Goal: Obtain resource: Download file/media

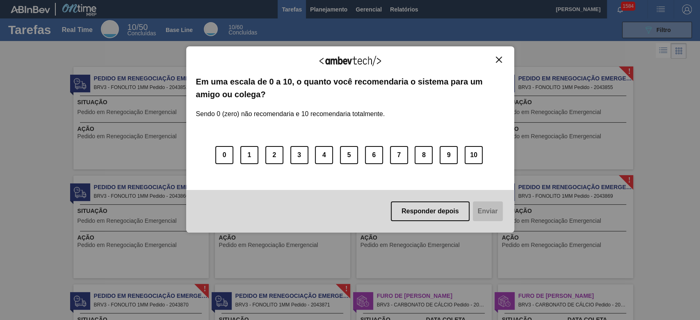
drag, startPoint x: 501, startPoint y: 56, endPoint x: 453, endPoint y: 17, distance: 62.5
click at [499, 55] on div "Agradecemos seu feedback! Em uma escala de 0 a 10, o quanto você recomendaria o…" at bounding box center [350, 139] width 328 height 186
drag, startPoint x: 496, startPoint y: 56, endPoint x: 491, endPoint y: 53, distance: 6.5
click at [496, 55] on div "Agradecemos seu feedback! Em uma escala de 0 a 10, o quanto você recomendaria o…" at bounding box center [350, 139] width 328 height 186
click at [499, 59] on img "Close" at bounding box center [499, 60] width 6 height 6
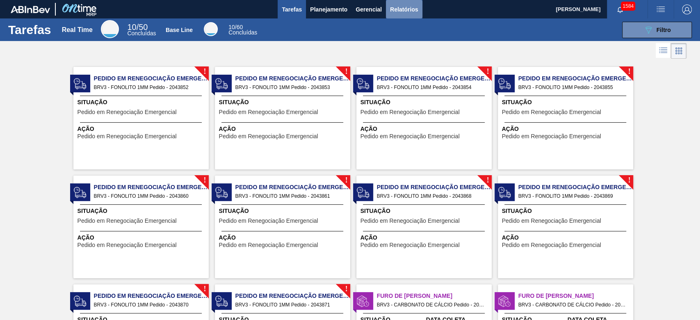
click at [405, 10] on span "Relatórios" at bounding box center [404, 10] width 28 height 10
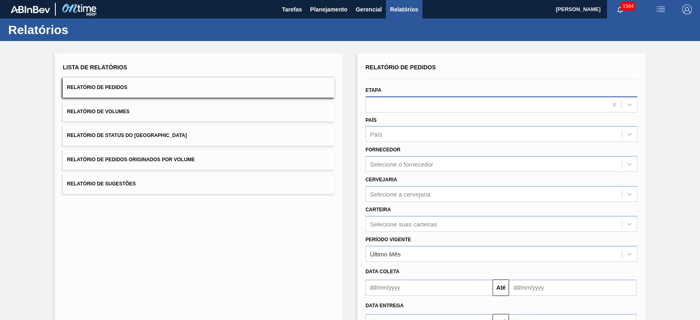
click at [414, 105] on div at bounding box center [486, 104] width 241 height 12
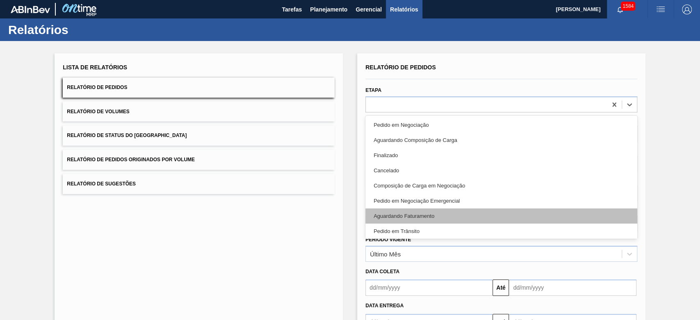
click at [425, 213] on div "Aguardando Faturamento" at bounding box center [502, 215] width 272 height 15
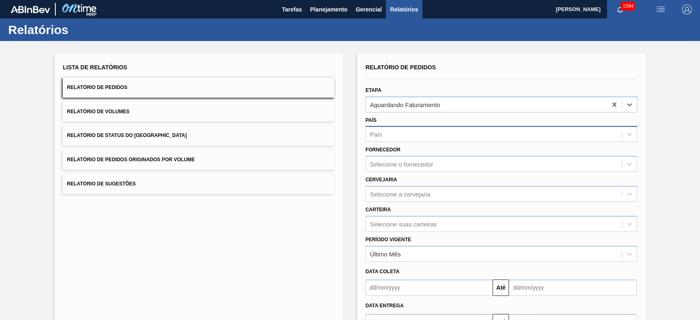
click at [415, 129] on div "País" at bounding box center [494, 134] width 256 height 12
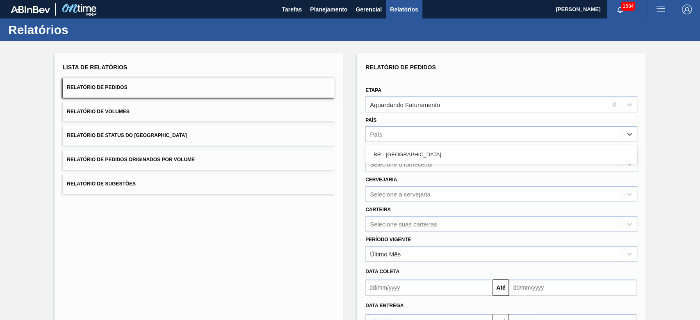
click at [397, 157] on div "BR - [GEOGRAPHIC_DATA]" at bounding box center [502, 154] width 272 height 15
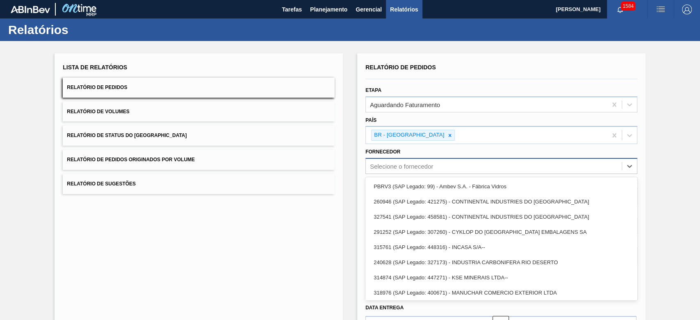
click at [428, 161] on div "Selecione o fornecedor" at bounding box center [494, 166] width 256 height 12
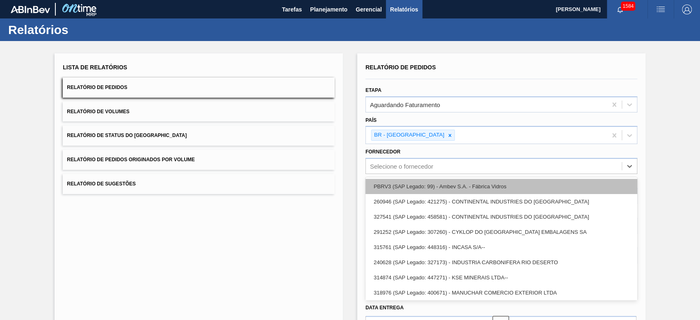
click at [422, 185] on div "PBRV3 (SAP Legado: 99) - Ambev S.A. - Fábrica Vidros" at bounding box center [502, 186] width 272 height 15
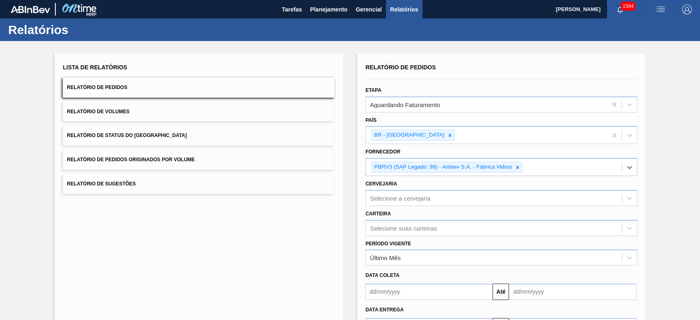
click at [400, 284] on input "text" at bounding box center [429, 292] width 127 height 16
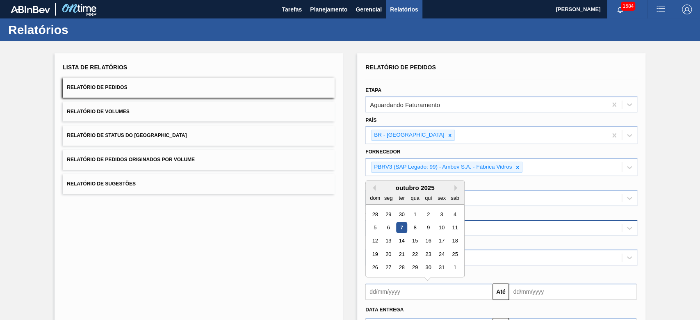
click at [403, 226] on div "7" at bounding box center [401, 227] width 11 height 11
type input "[DATE]"
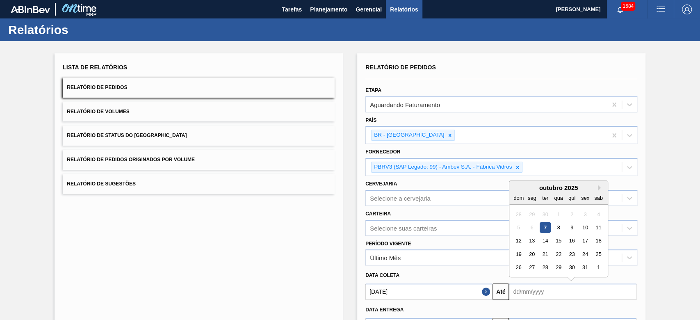
click at [545, 292] on input "text" at bounding box center [572, 292] width 127 height 16
drag, startPoint x: 547, startPoint y: 236, endPoint x: 522, endPoint y: 237, distance: 25.0
click at [546, 237] on div "14" at bounding box center [545, 240] width 11 height 11
type input "[DATE]"
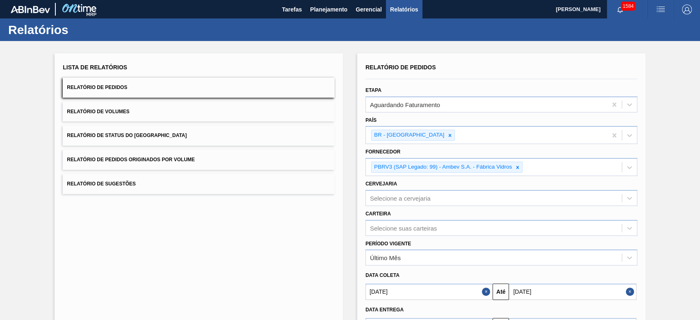
scroll to position [62, 0]
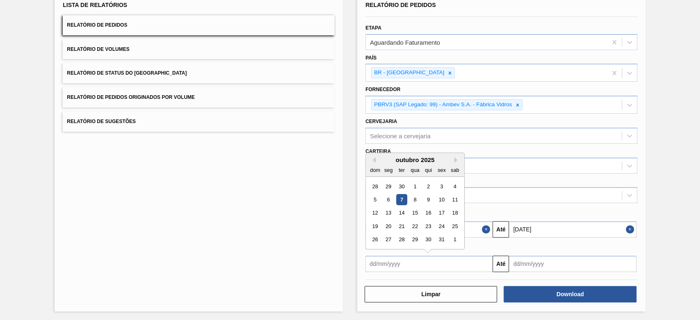
click at [423, 266] on input "text" at bounding box center [429, 264] width 127 height 16
drag, startPoint x: 402, startPoint y: 198, endPoint x: 415, endPoint y: 209, distance: 16.9
click at [402, 198] on div "7" at bounding box center [401, 199] width 11 height 11
type input "[DATE]"
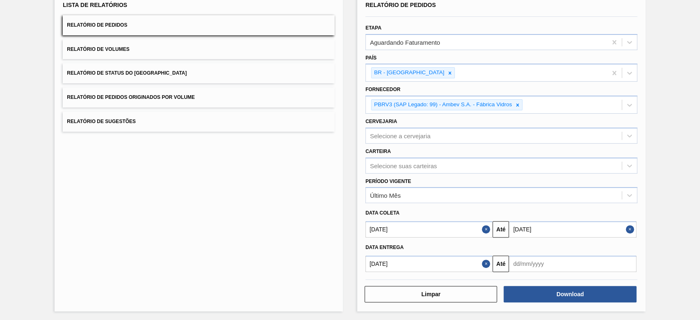
click at [540, 259] on input "text" at bounding box center [572, 264] width 127 height 16
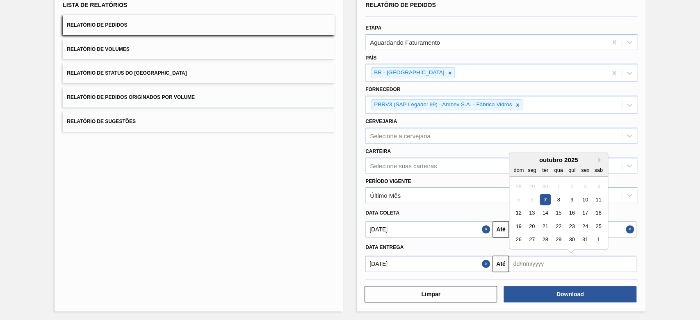
drag, startPoint x: 544, startPoint y: 213, endPoint x: 432, endPoint y: 182, distance: 115.8
click at [544, 212] on div "14" at bounding box center [545, 212] width 11 height 11
type input "[DATE]"
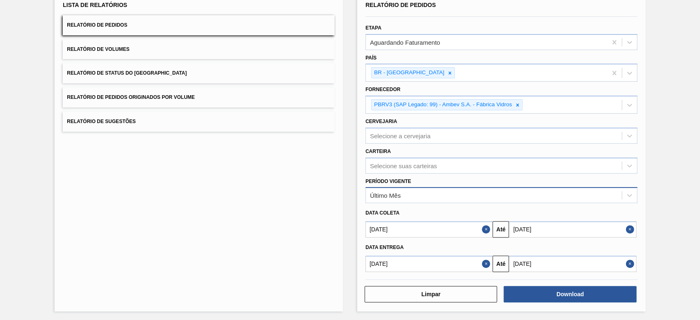
click at [414, 192] on div "Último Mês" at bounding box center [494, 196] width 256 height 12
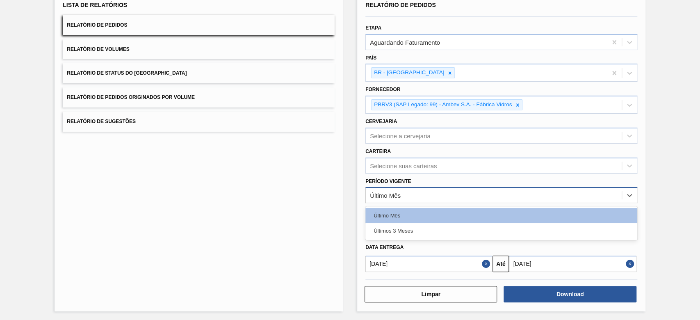
click at [409, 197] on div "Último Mês" at bounding box center [494, 196] width 256 height 12
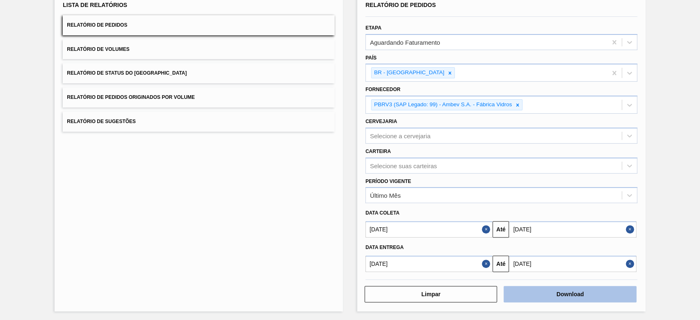
click at [565, 292] on button "Download" at bounding box center [570, 294] width 133 height 16
